Goal: Task Accomplishment & Management: Complete application form

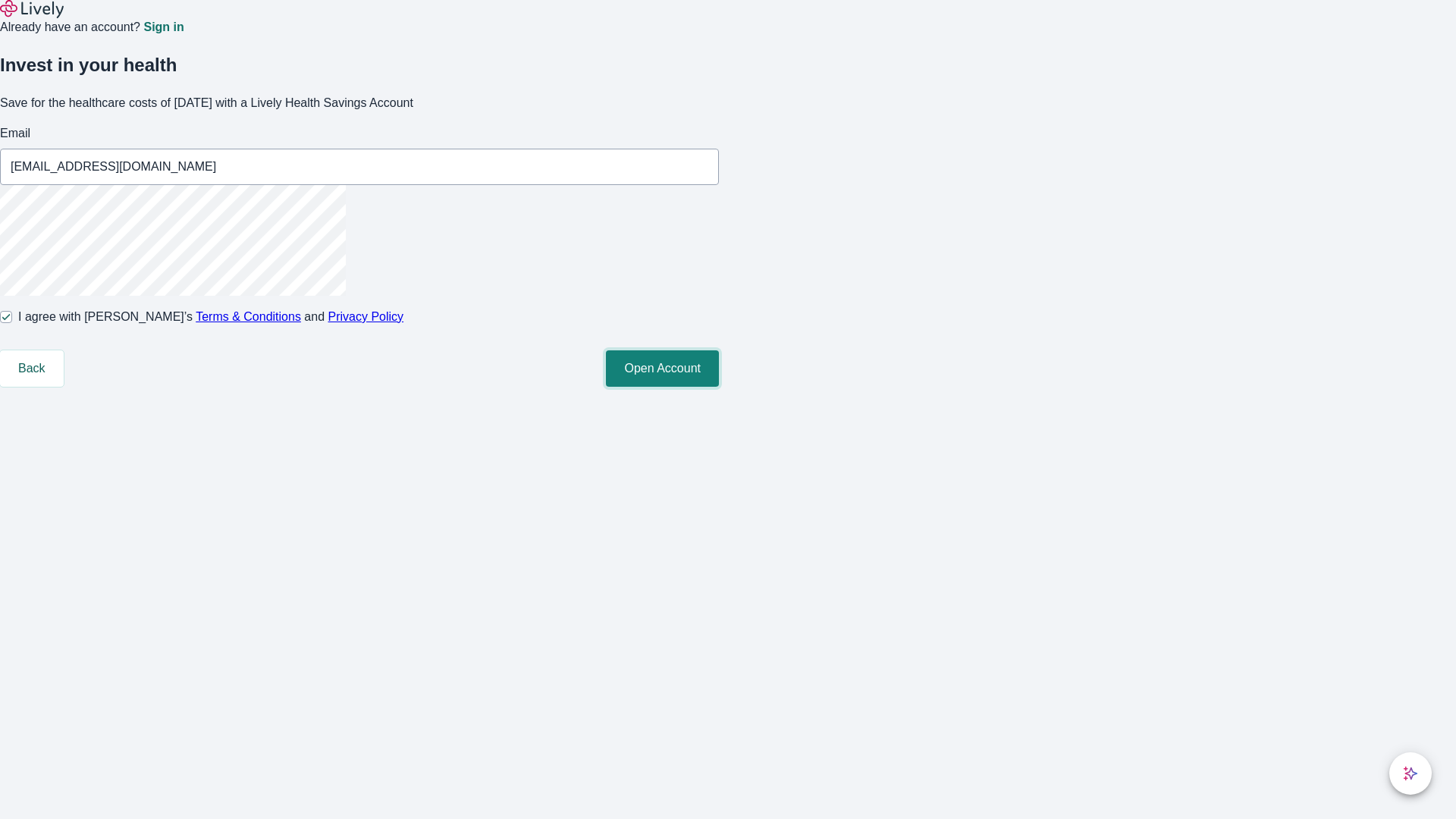
click at [718, 387] on button "Open Account" at bounding box center [662, 369] width 113 height 36
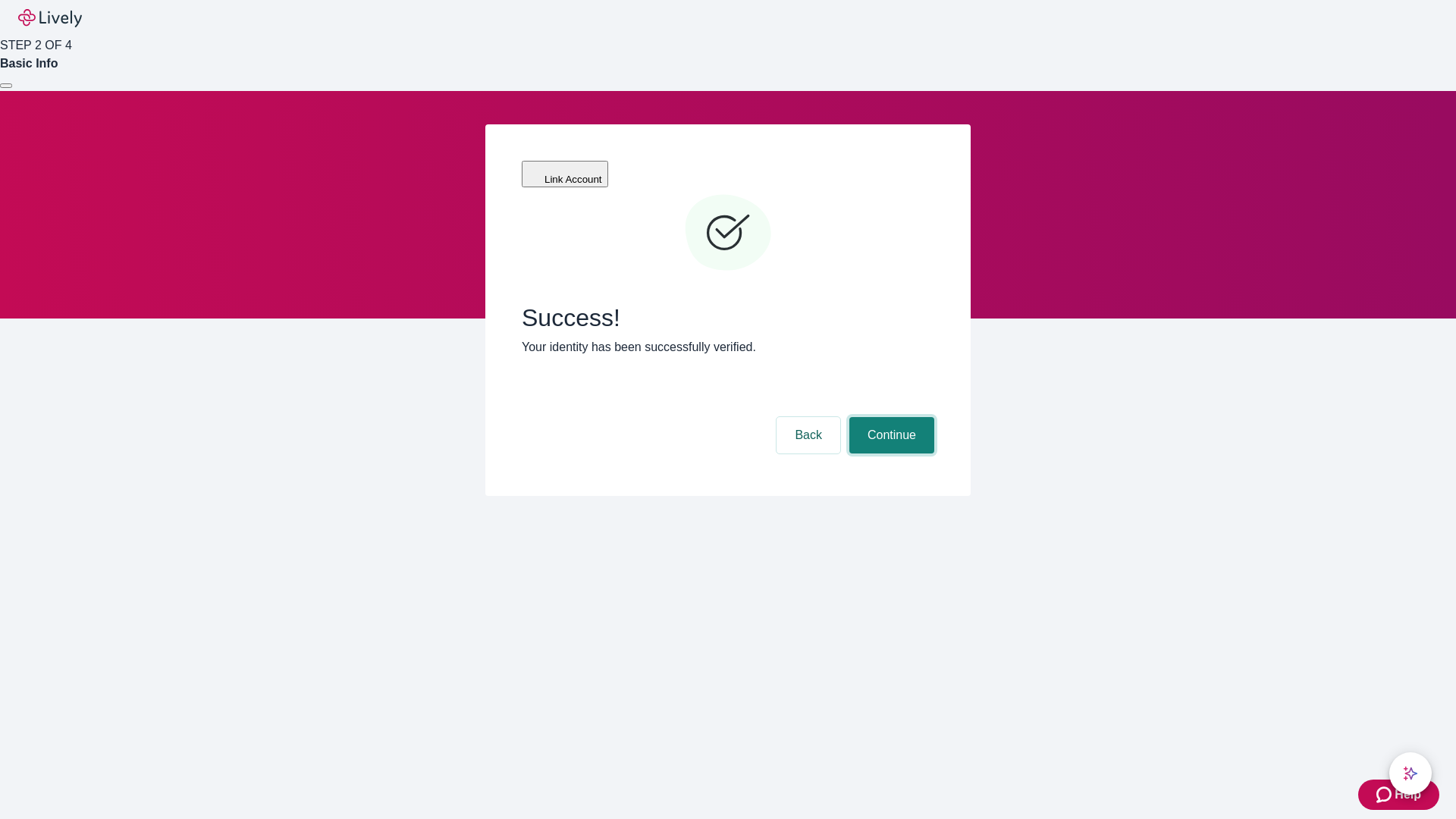
click at [889, 417] on button "Continue" at bounding box center [891, 436] width 85 height 36
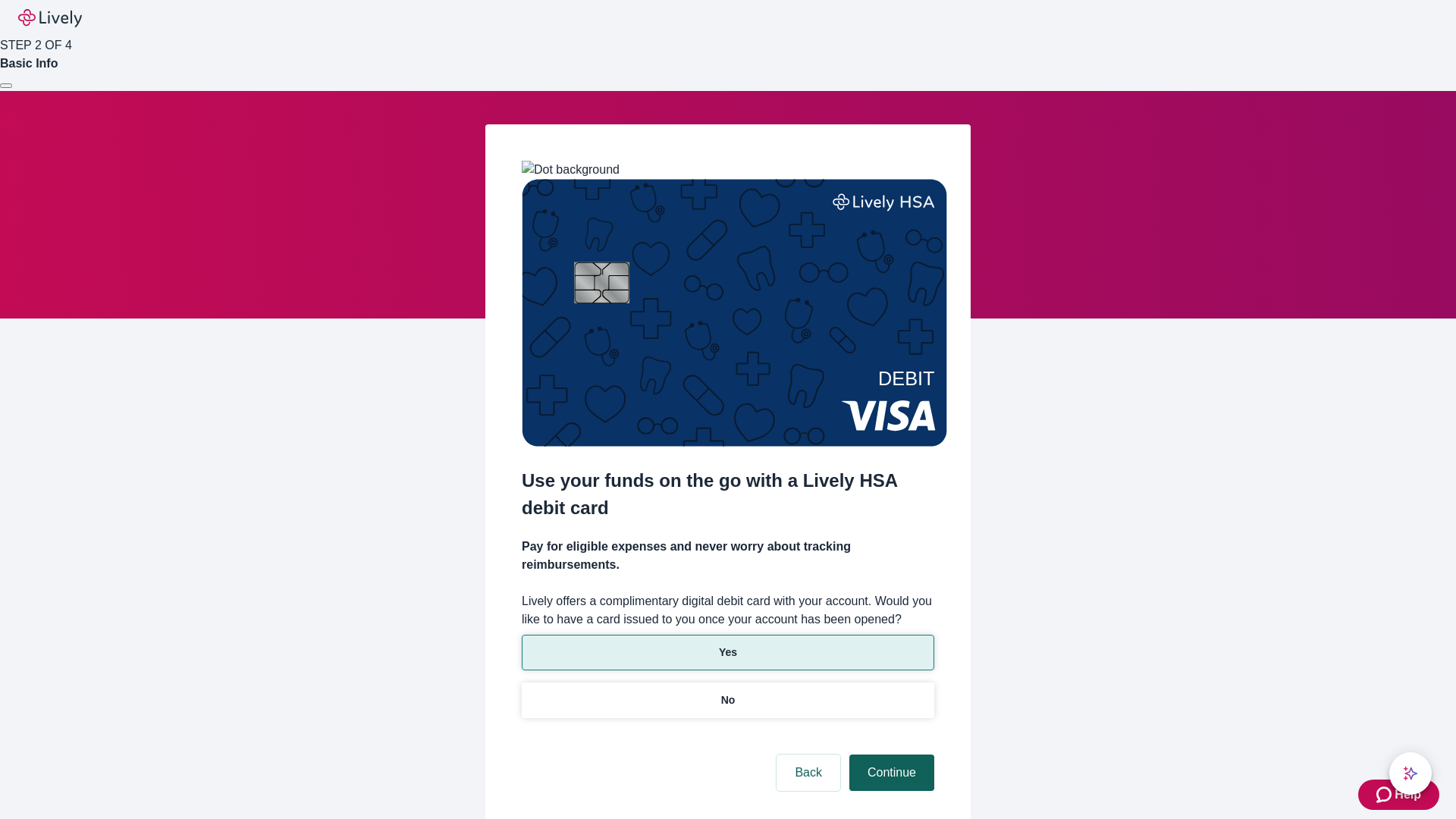
click at [727, 692] on p "No" at bounding box center [728, 700] width 14 height 16
click at [889, 754] on button "Continue" at bounding box center [891, 773] width 85 height 36
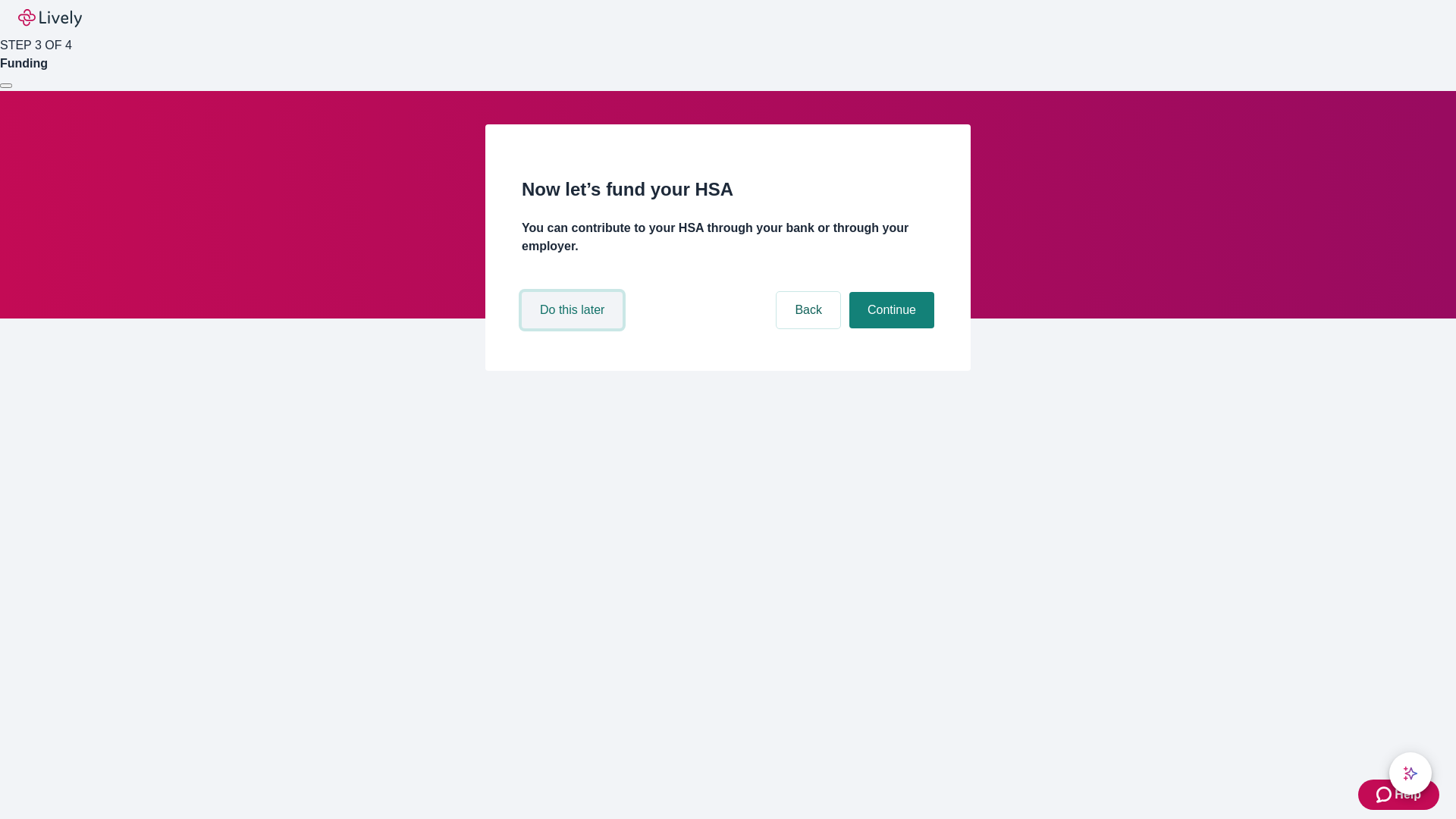
click at [574, 329] on button "Do this later" at bounding box center [572, 311] width 101 height 36
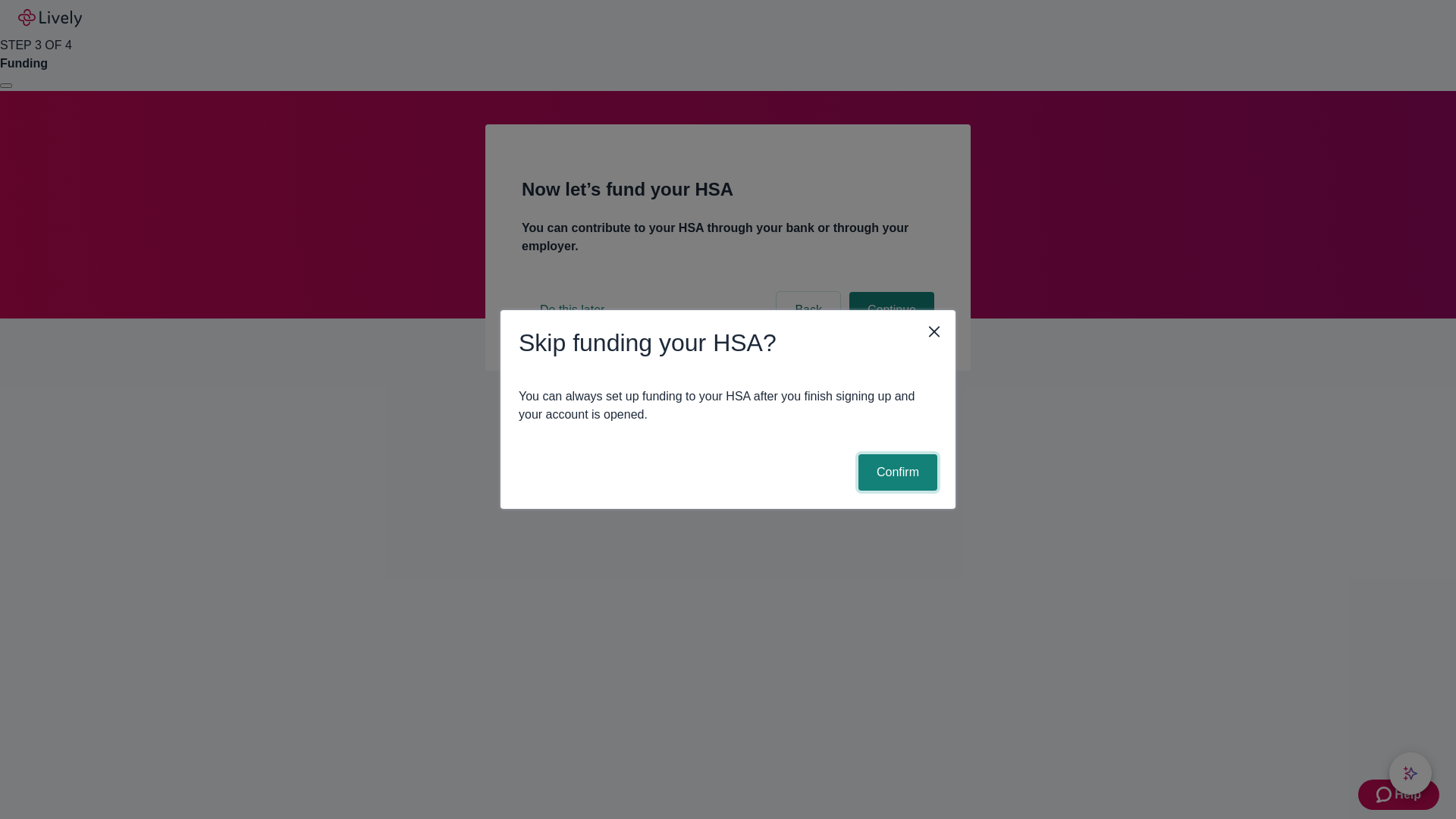
click at [896, 473] on button "Confirm" at bounding box center [897, 473] width 79 height 36
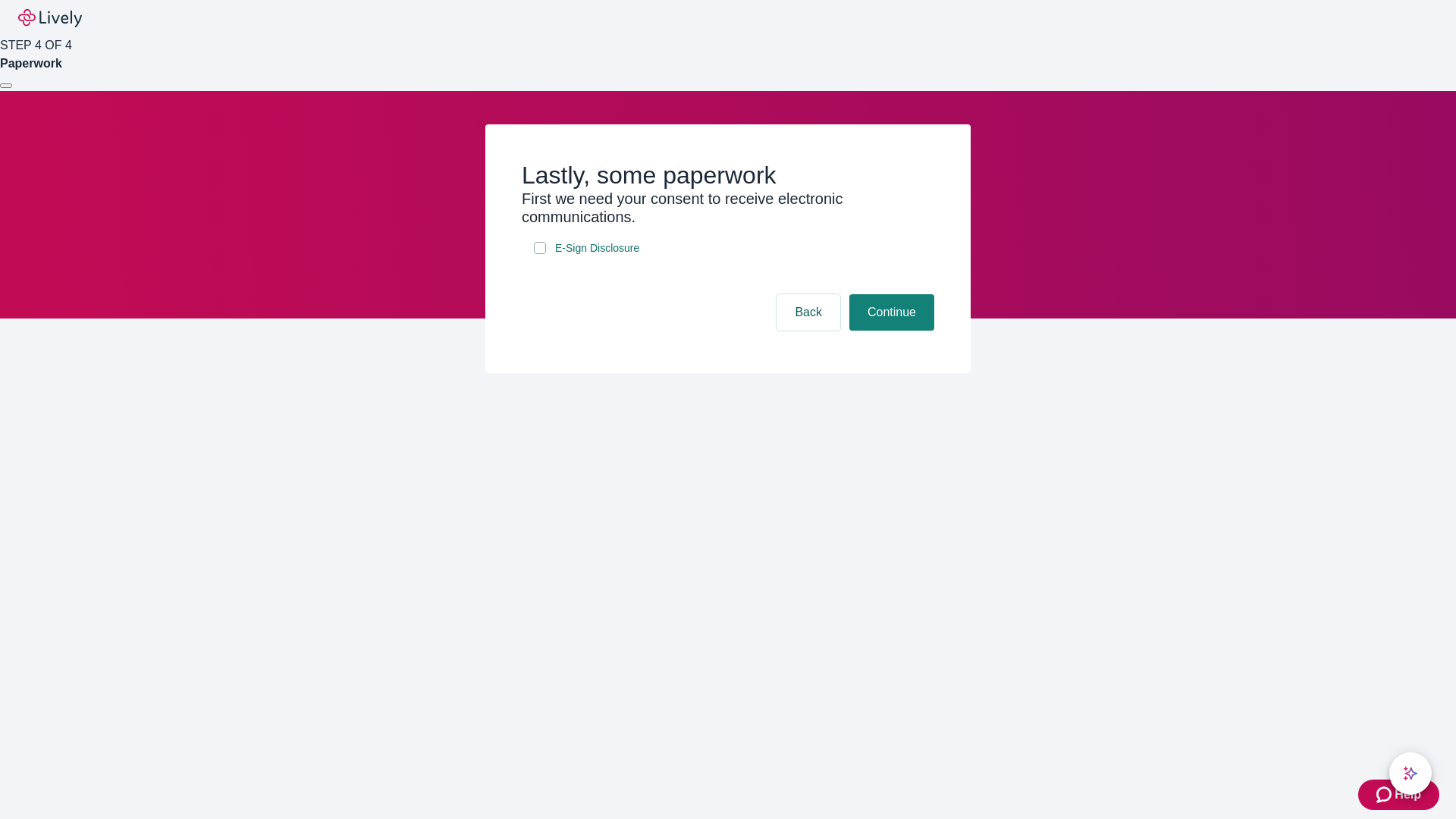
click at [540, 254] on input "E-Sign Disclosure" at bounding box center [540, 248] width 12 height 12
checkbox input "true"
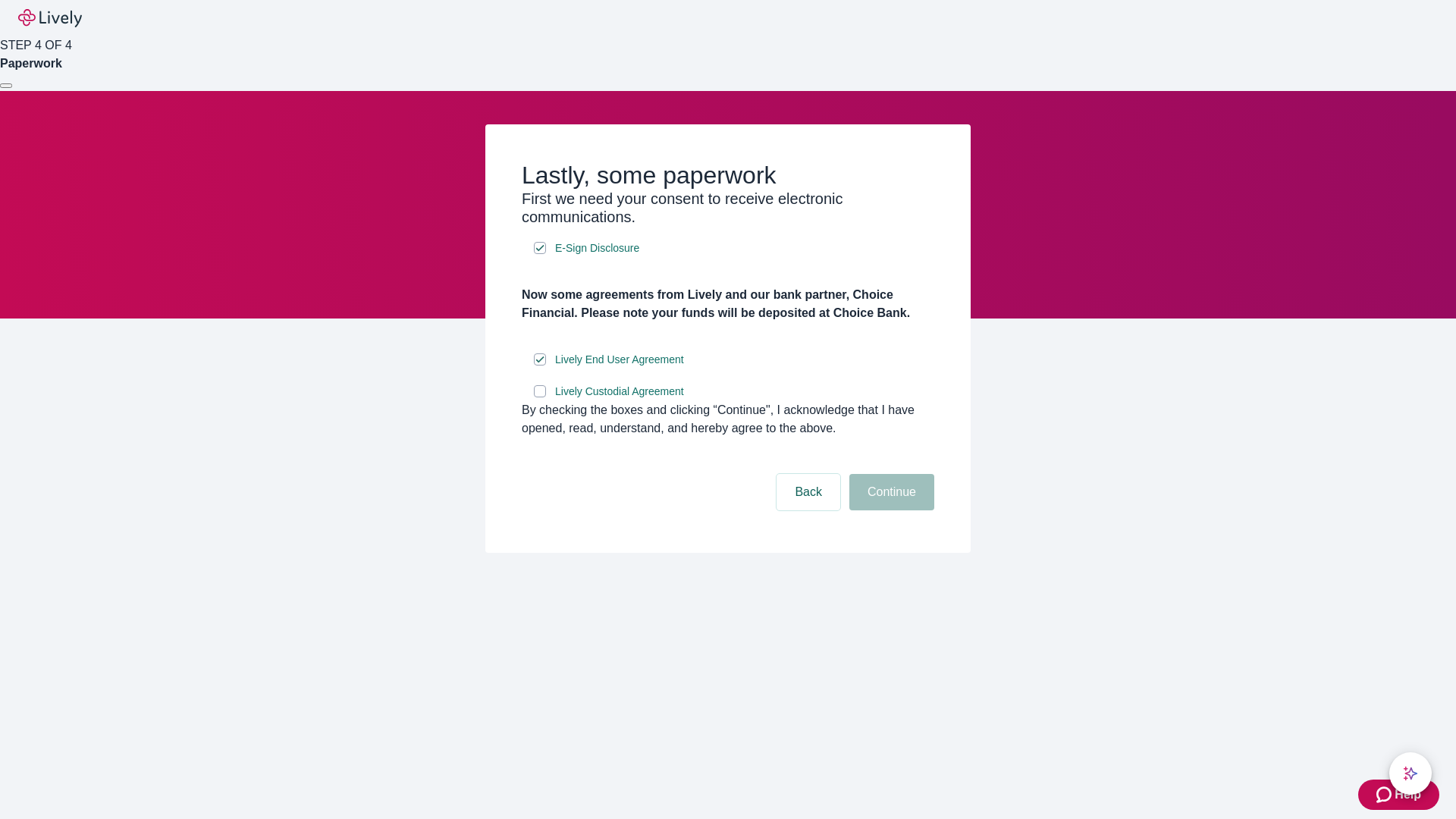
click at [540, 397] on input "Lively Custodial Agreement" at bounding box center [540, 391] width 12 height 12
checkbox input "true"
click at [889, 510] on button "Continue" at bounding box center [891, 492] width 85 height 36
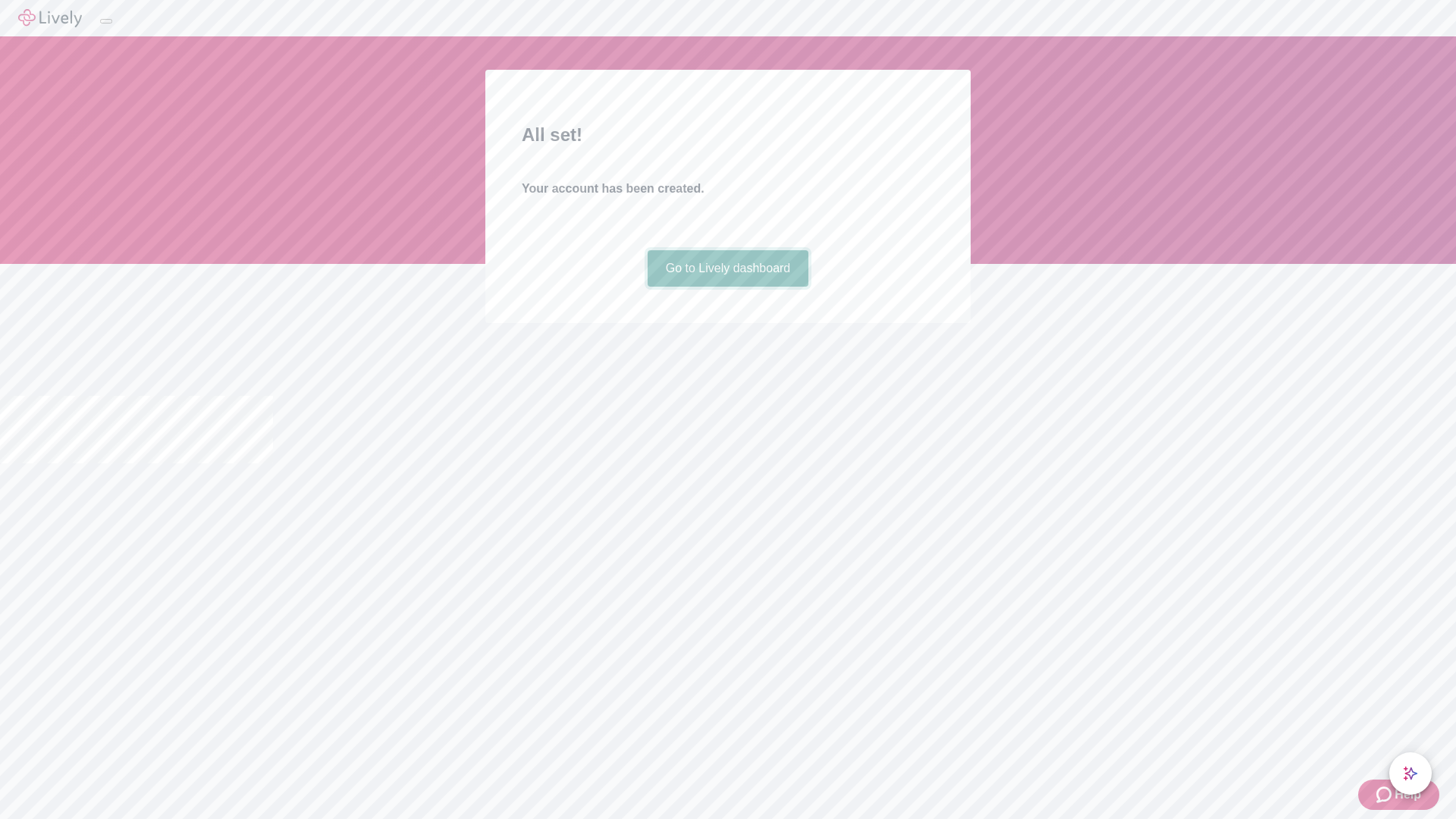
click at [727, 287] on link "Go to Lively dashboard" at bounding box center [728, 268] width 161 height 36
